Goal: Navigation & Orientation: Find specific page/section

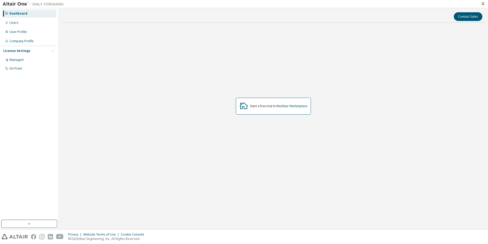
click at [11, 3] on img at bounding box center [35, 4] width 64 height 5
click at [19, 23] on div "Users" at bounding box center [29, 23] width 54 height 8
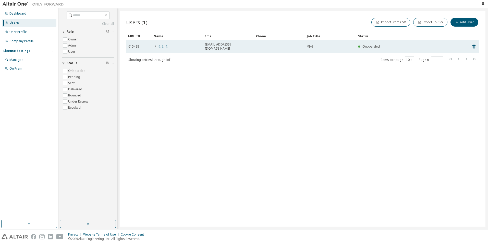
click at [244, 45] on div "jsm876130@gmail.com" at bounding box center [228, 46] width 46 height 8
click at [220, 44] on span "jsm876130@gmail.com" at bounding box center [228, 46] width 46 height 8
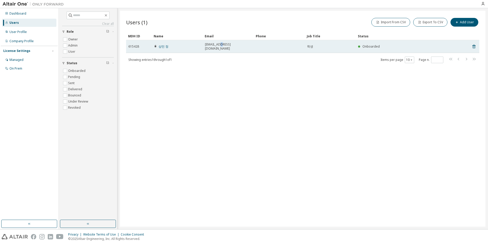
click at [220, 44] on span "jsm876130@gmail.com" at bounding box center [228, 46] width 46 height 8
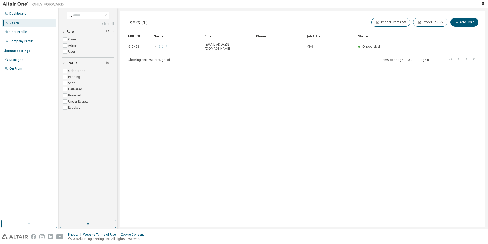
drag, startPoint x: 220, startPoint y: 44, endPoint x: 204, endPoint y: 61, distance: 23.5
click at [204, 61] on div "Users (1) Import From CSV Export To CSV Add User Clear Load Save Save As Field …" at bounding box center [303, 119] width 366 height 216
click at [18, 34] on div "User Profile" at bounding box center [29, 32] width 54 height 8
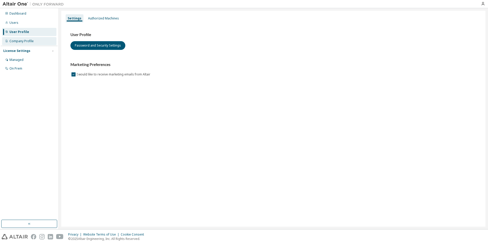
click at [23, 41] on div "Company Profile" at bounding box center [21, 41] width 24 height 4
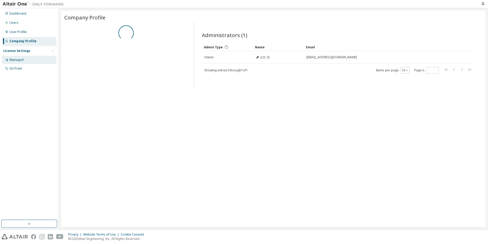
click at [24, 57] on div "Managed" at bounding box center [29, 60] width 54 height 8
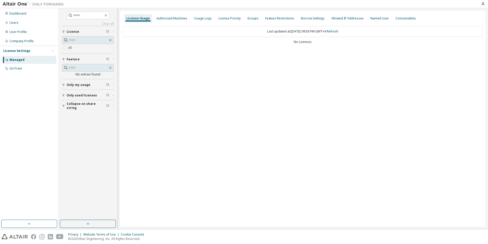
click at [78, 86] on span "Only my usage" at bounding box center [79, 85] width 24 height 4
click at [15, 69] on div "On Prem" at bounding box center [15, 68] width 13 height 4
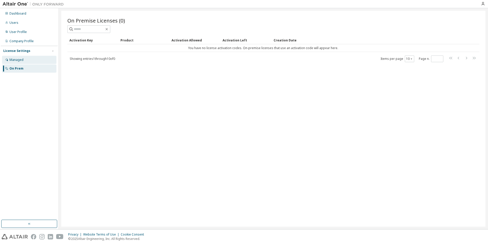
click at [16, 60] on div "Managed" at bounding box center [16, 60] width 14 height 4
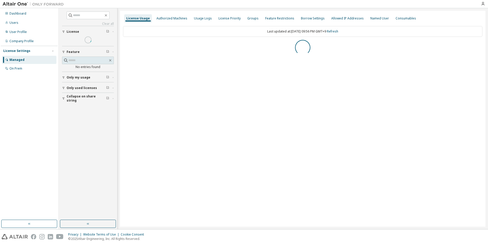
click at [20, 46] on div "License Settings Managed On Prem" at bounding box center [29, 59] width 57 height 27
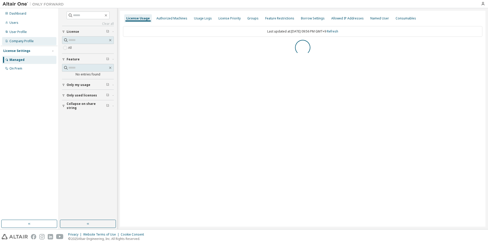
click at [20, 40] on div "Company Profile" at bounding box center [21, 41] width 24 height 4
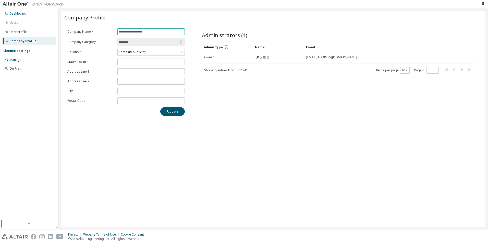
click at [159, 34] on span "**********" at bounding box center [150, 31] width 67 height 7
click at [153, 28] on span "**********" at bounding box center [150, 31] width 67 height 7
click at [153, 31] on input "**********" at bounding box center [151, 32] width 65 height 4
click at [145, 19] on div "Company Profile" at bounding box center [273, 17] width 418 height 7
click at [143, 51] on div "Korea (Republic of)" at bounding box center [132, 52] width 29 height 6
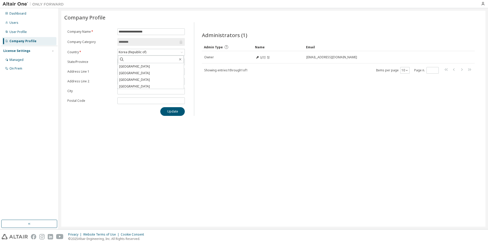
click at [234, 100] on div "Administrators (1) Clear Load Save Save As Field Operator Value Select filter S…" at bounding box center [338, 70] width 285 height 90
click at [15, 34] on div "User Profile" at bounding box center [29, 32] width 54 height 8
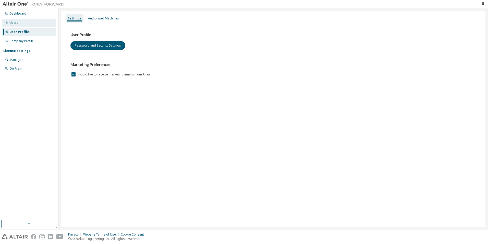
click at [16, 26] on div "Users" at bounding box center [29, 23] width 54 height 8
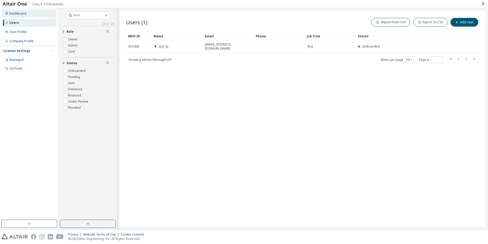
click at [20, 15] on div "Dashboard" at bounding box center [17, 13] width 17 height 4
